Goal: Transaction & Acquisition: Download file/media

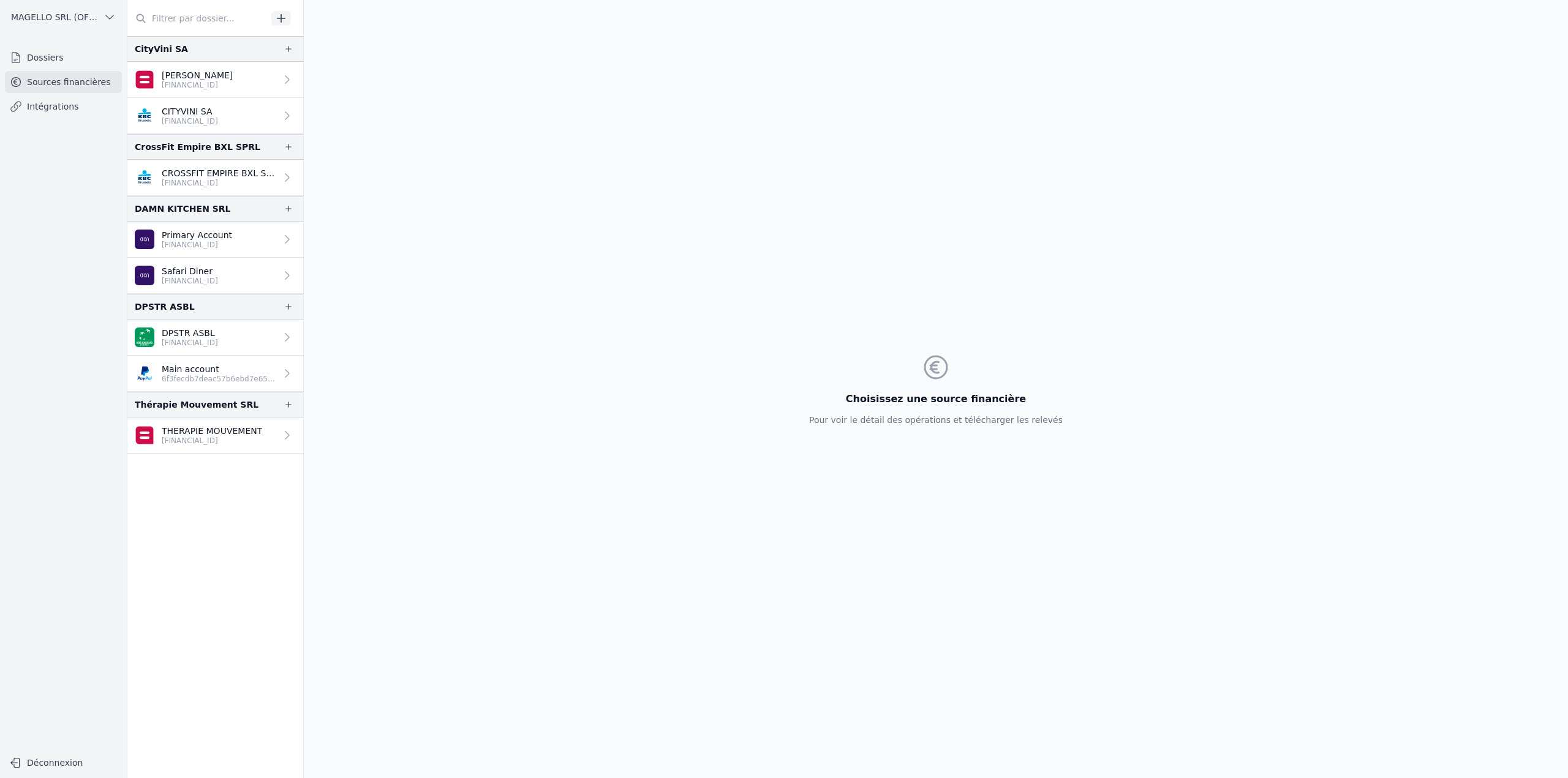
click at [256, 243] on link "Primary Account BE42 6484 1335 4354" at bounding box center [216, 240] width 176 height 36
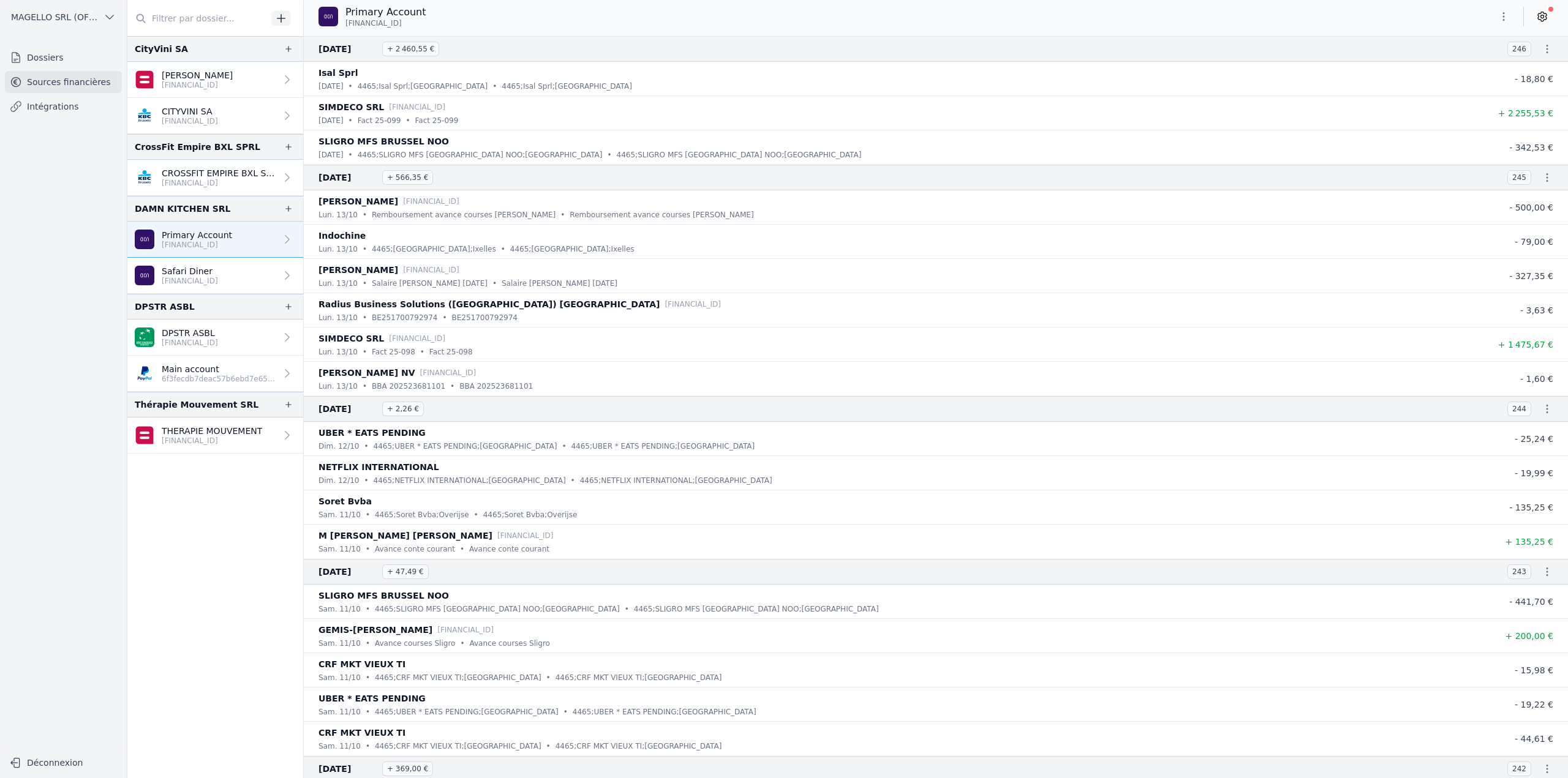
click at [1509, 17] on icon "button" at bounding box center [1503, 16] width 12 height 12
click at [1476, 67] on button "Exporter" at bounding box center [1474, 65] width 88 height 22
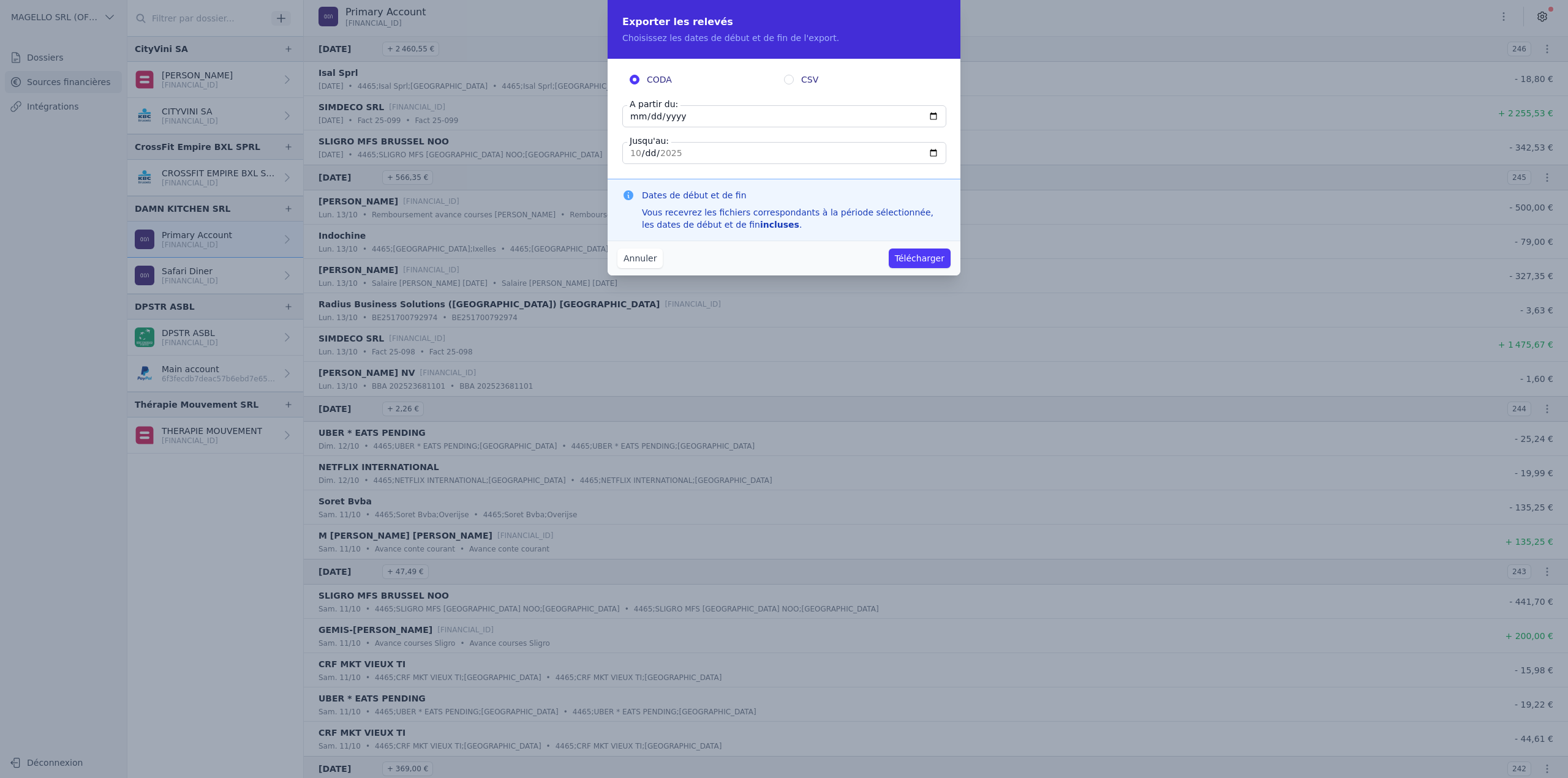
click at [634, 115] on input "2025-10-14" at bounding box center [784, 117] width 324 height 22
click at [943, 117] on input "2025-10-14" at bounding box center [784, 117] width 324 height 22
click at [934, 117] on input "2025-10-14" at bounding box center [784, 117] width 324 height 22
type input "2025-07-01"
click at [716, 151] on input "2025-10-14" at bounding box center [784, 154] width 324 height 22
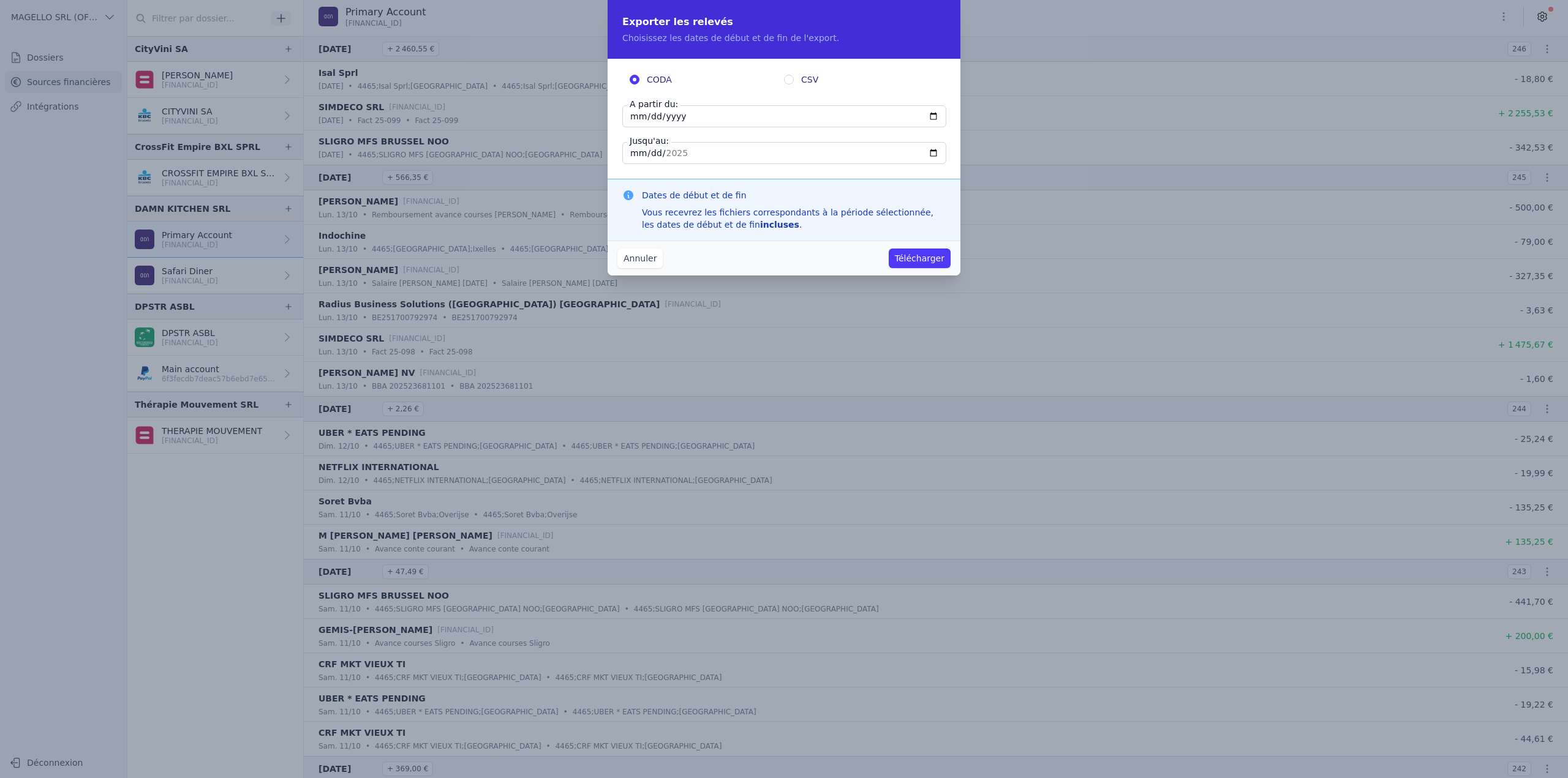
click at [928, 150] on input "2025-10-14" at bounding box center [784, 154] width 324 height 22
type input "2025-09-30"
click at [935, 259] on button "Télécharger" at bounding box center [919, 258] width 62 height 19
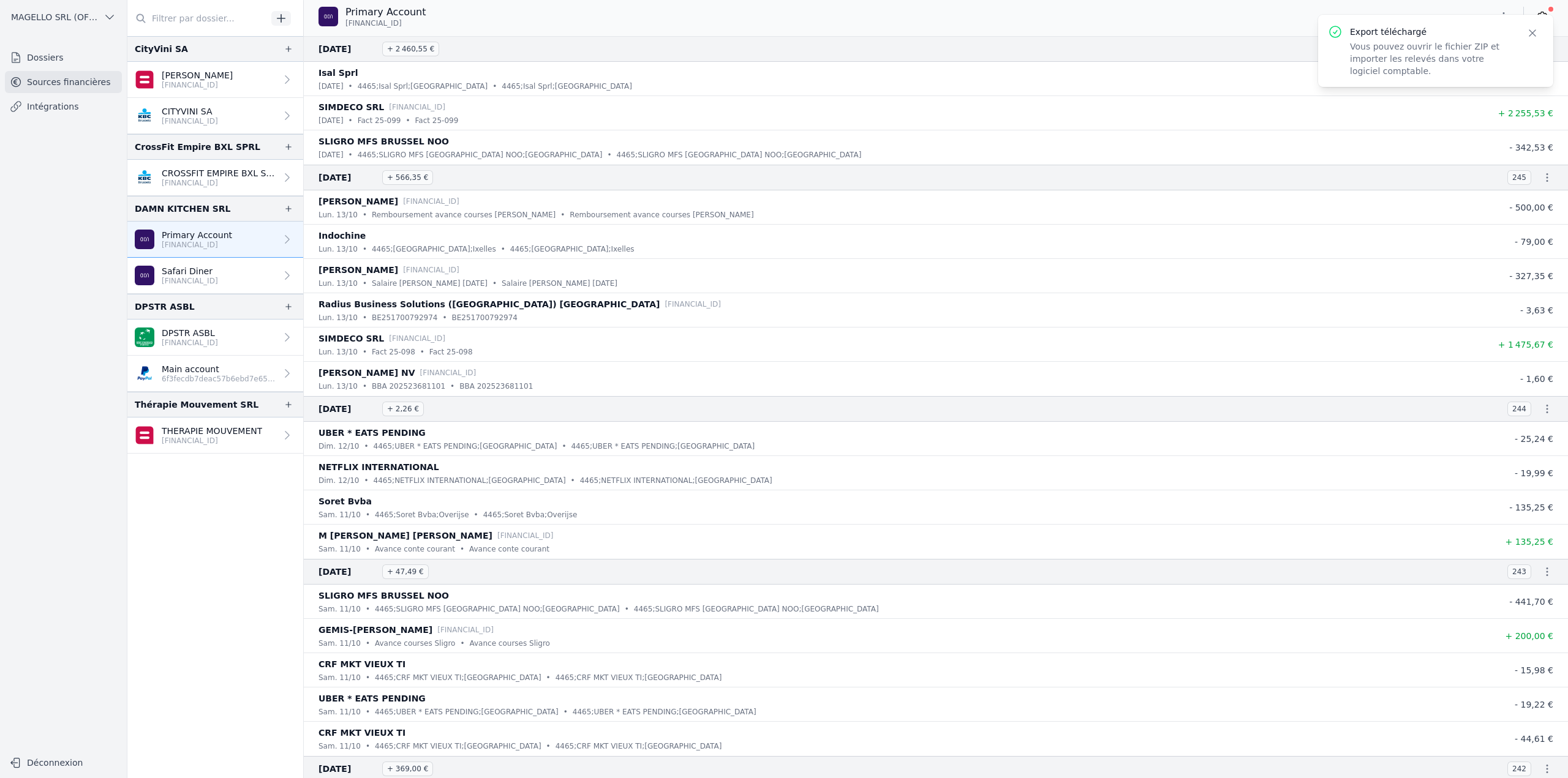
click at [1533, 31] on icon "button" at bounding box center [1532, 32] width 12 height 12
click at [1503, 19] on icon "button" at bounding box center [1503, 16] width 12 height 12
click at [1482, 70] on button "Exporter" at bounding box center [1474, 65] width 88 height 22
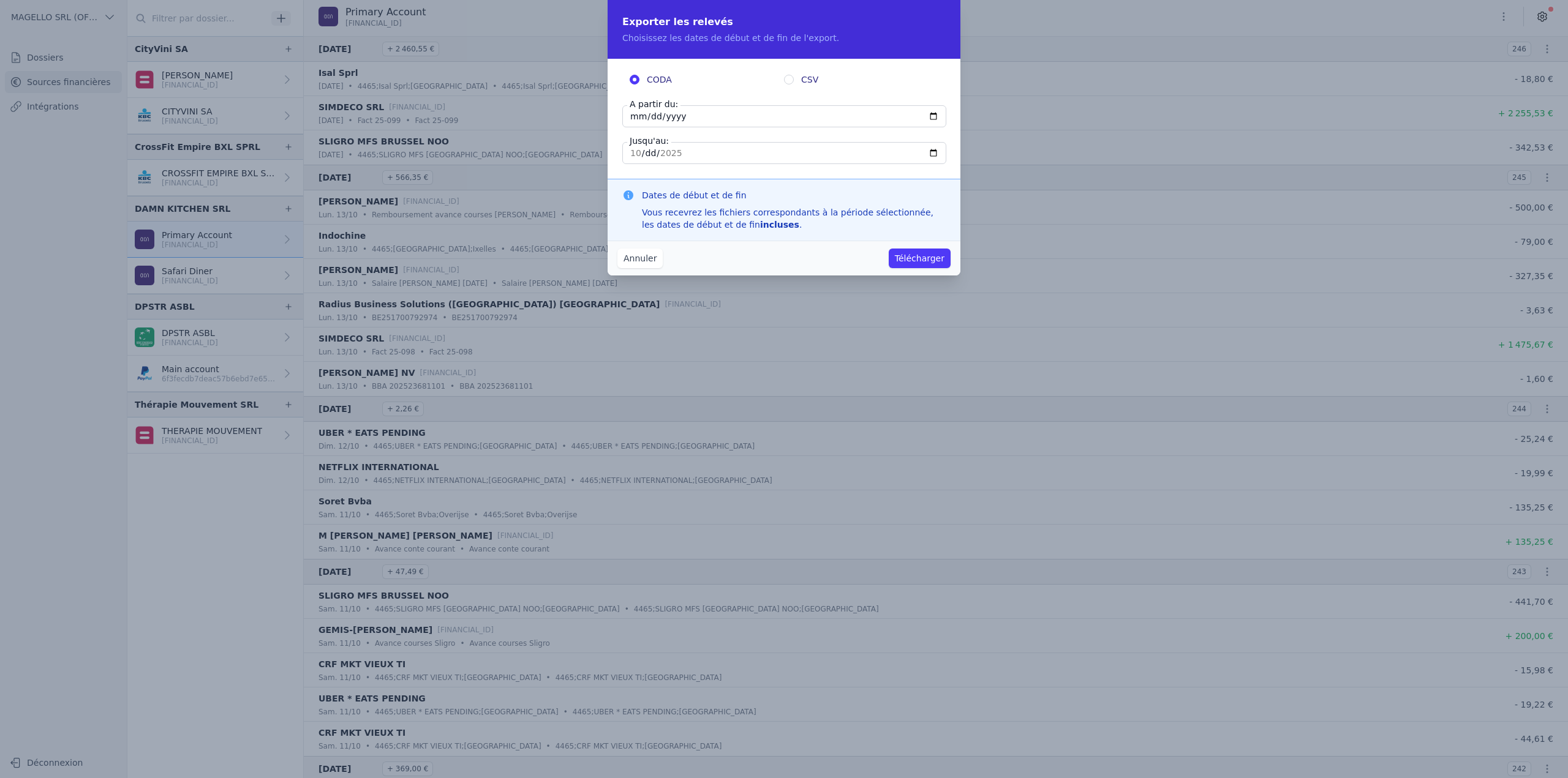
click at [791, 79] on input "CSV" at bounding box center [789, 80] width 10 height 10
radio input "true"
radio input "false"
click at [633, 115] on input "2025-10-14" at bounding box center [784, 117] width 324 height 22
type input "2025-01-14"
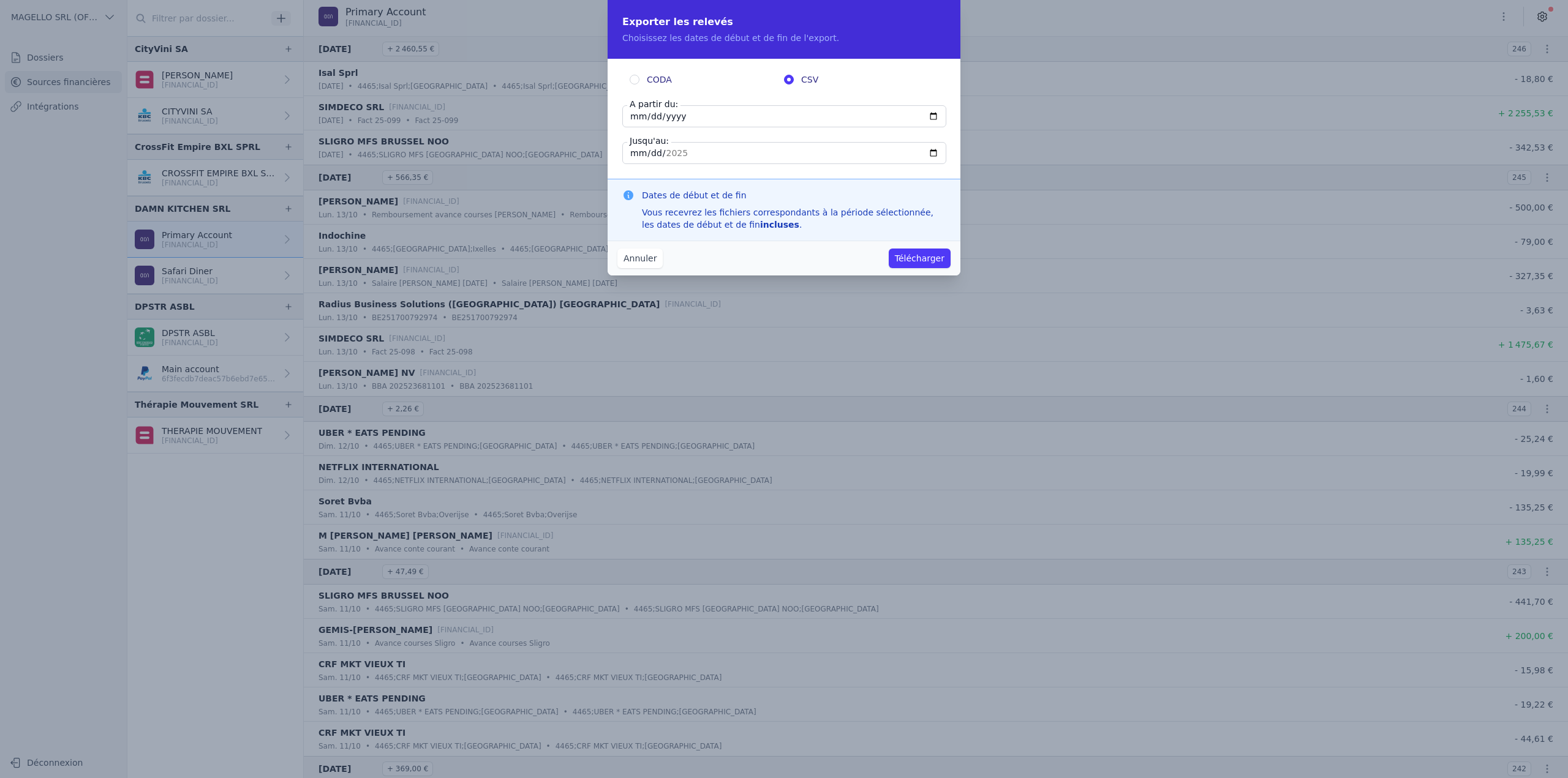
type input "2025-01-07"
type input "2025-03-09"
type input "2025-03-01"
click at [636, 156] on input "2025-03-01" at bounding box center [784, 154] width 324 height 22
click at [932, 153] on input "2025-03-01" at bounding box center [784, 154] width 324 height 22
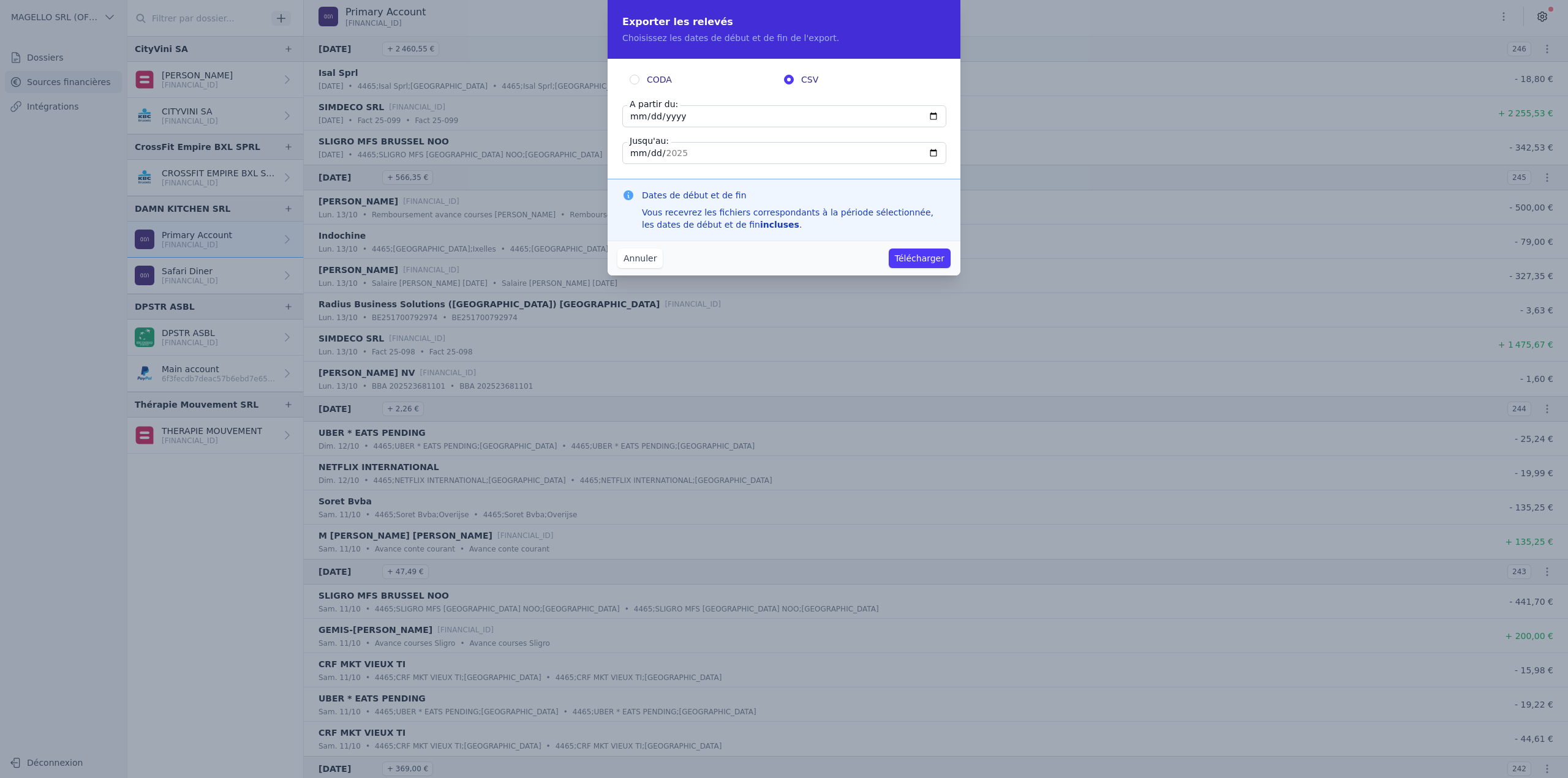
type input "2025-09-30"
click at [931, 113] on input "2025-01-07" at bounding box center [784, 117] width 324 height 22
type input "2025-07-01"
click at [919, 253] on button "Télécharger" at bounding box center [919, 258] width 62 height 19
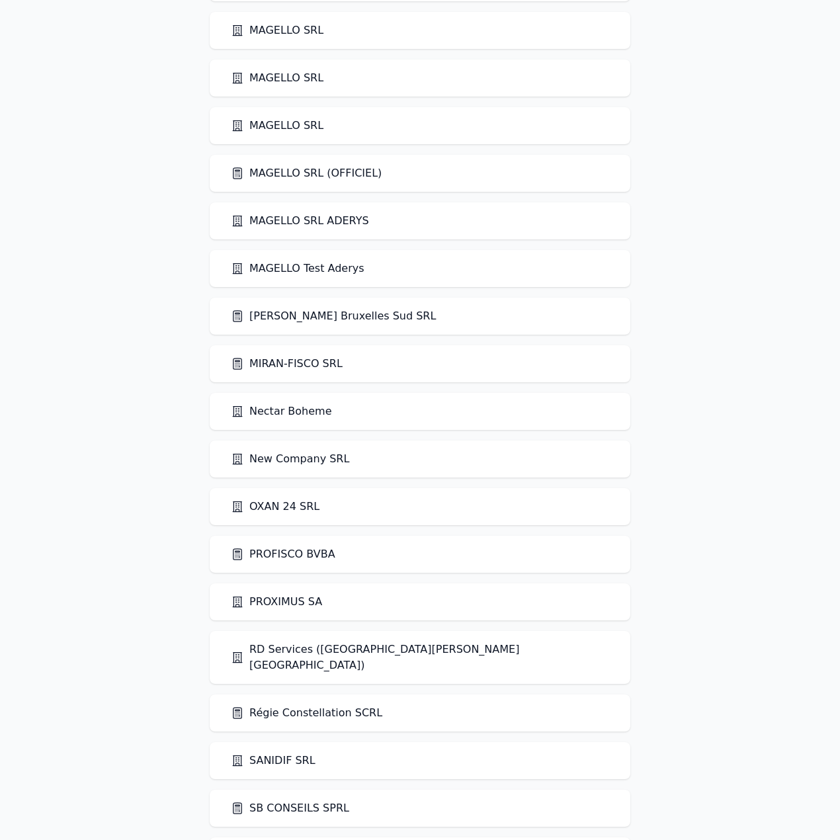
scroll to position [2614, 0]
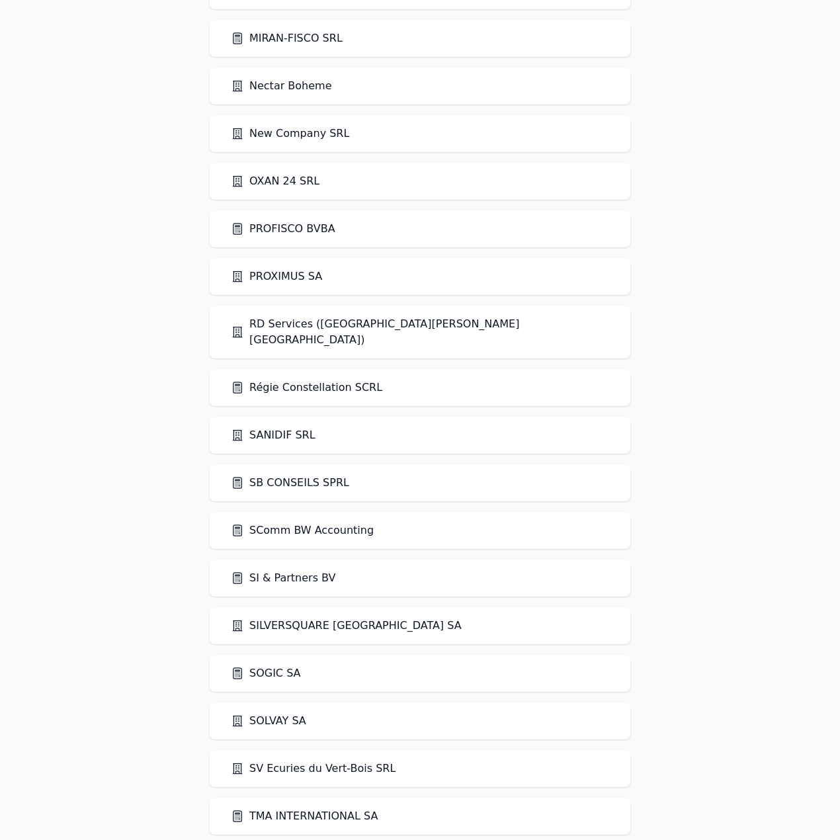
click at [276, 666] on link "SOGIC SA" at bounding box center [266, 674] width 70 height 16
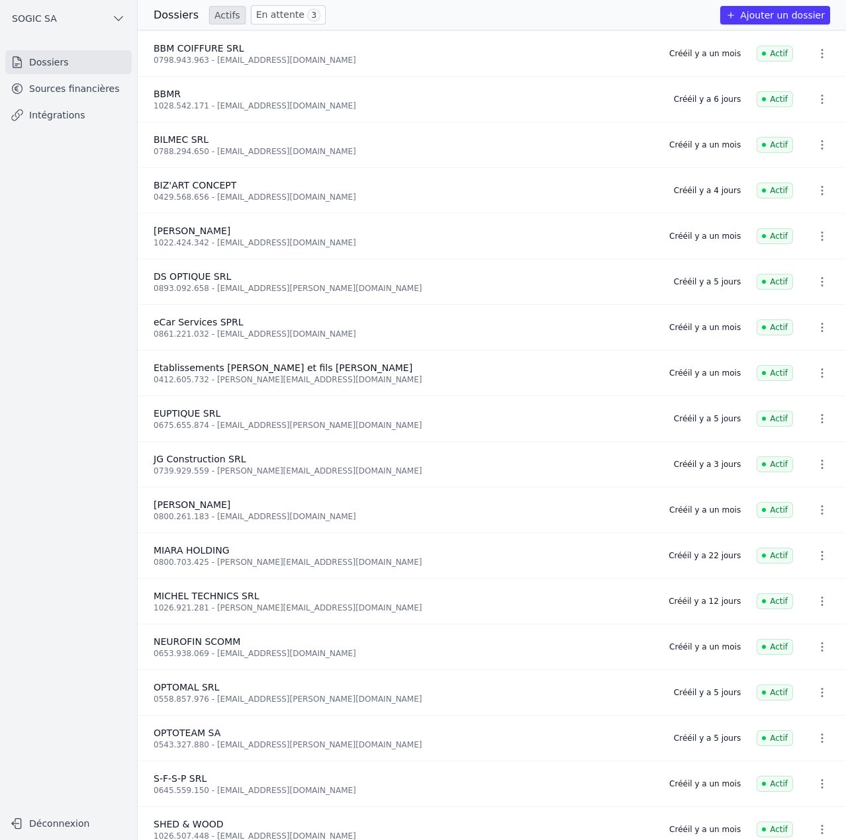
click at [80, 89] on link "Sources financières" at bounding box center [68, 89] width 126 height 24
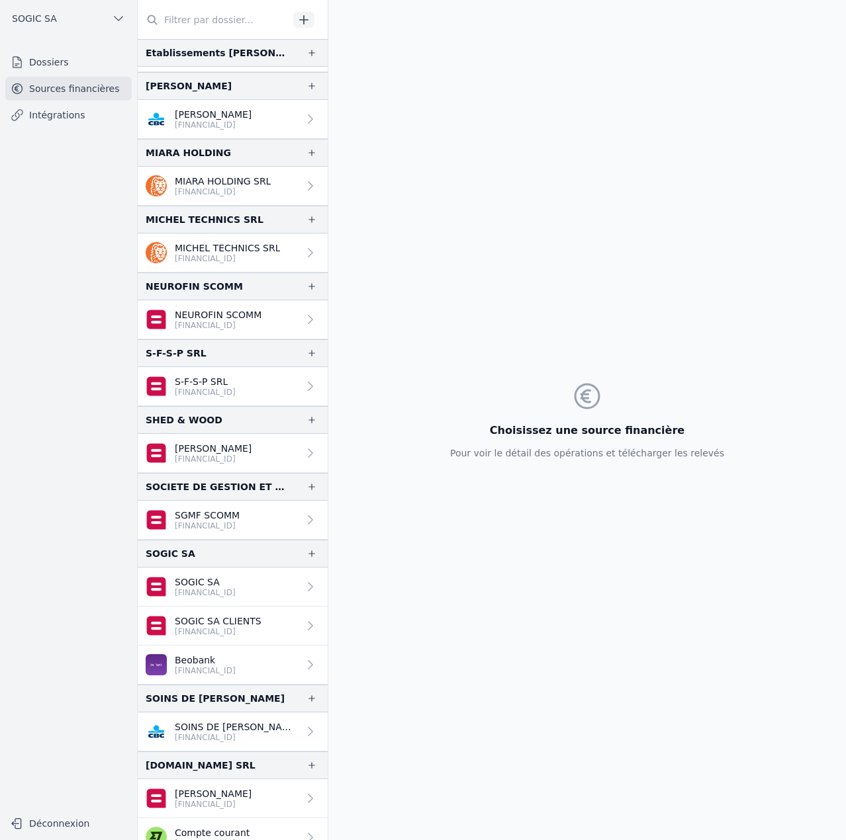
scroll to position [385, 0]
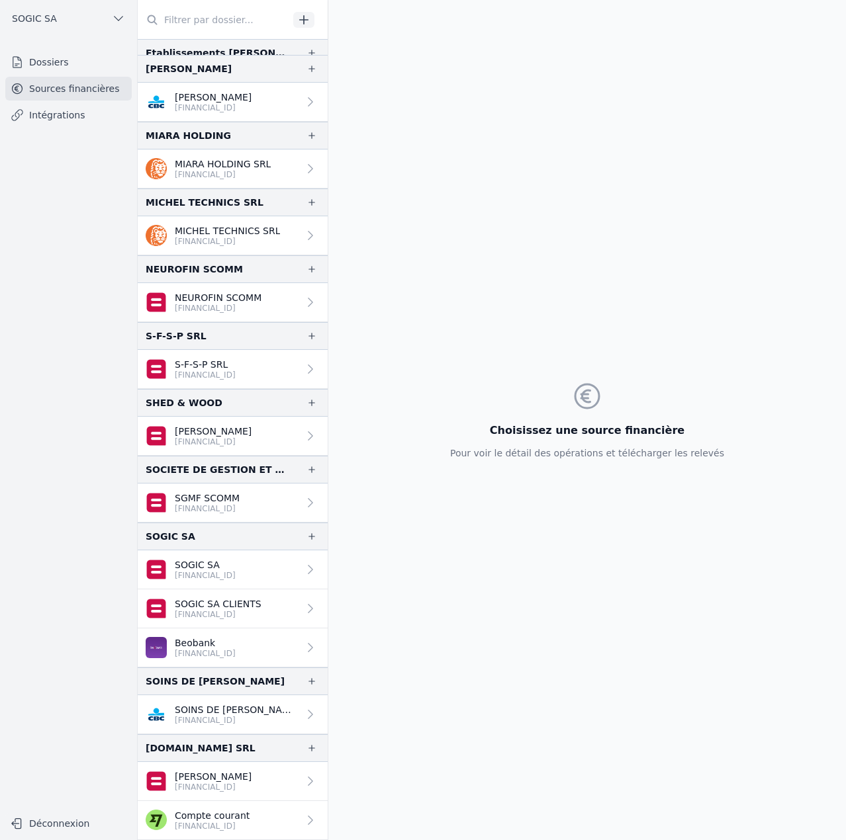
click at [261, 573] on link "SOGIC SA BE57 0688 9497 1335" at bounding box center [233, 570] width 190 height 39
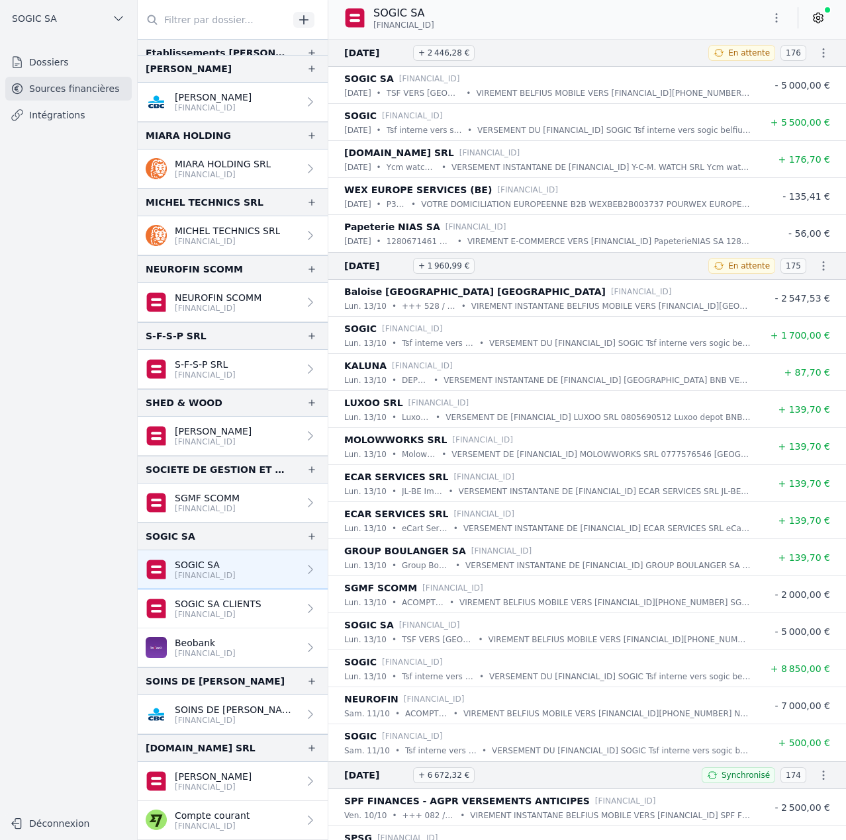
click at [251, 651] on link "Beobank BE35 9501 1511 0437" at bounding box center [233, 648] width 190 height 39
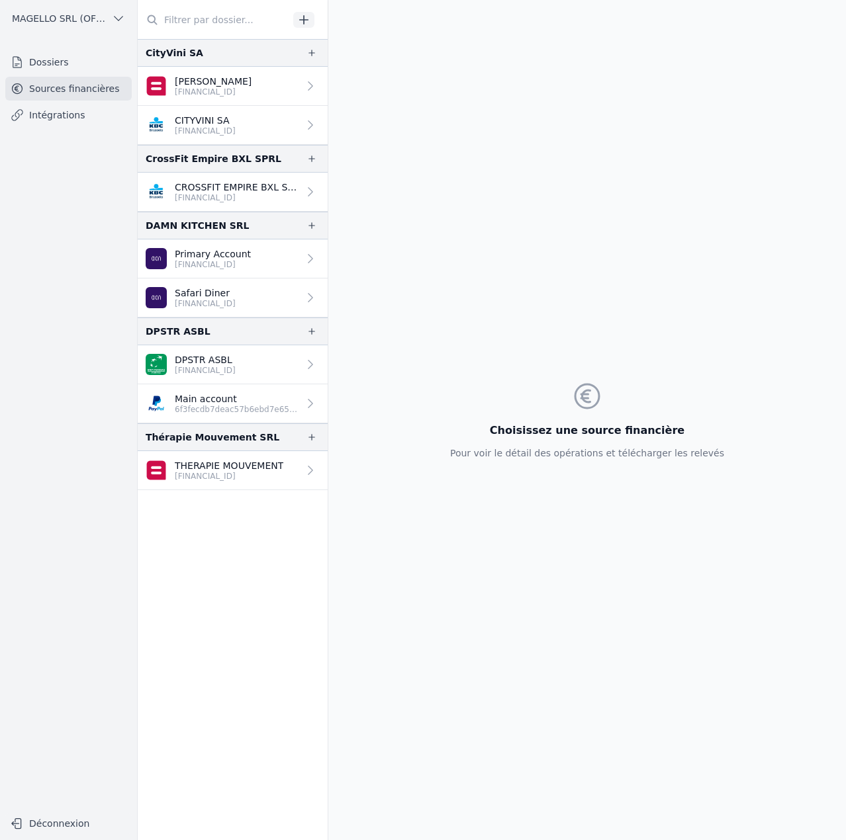
click at [220, 251] on p "Primary Account" at bounding box center [213, 253] width 76 height 13
